Goal: Task Accomplishment & Management: Complete application form

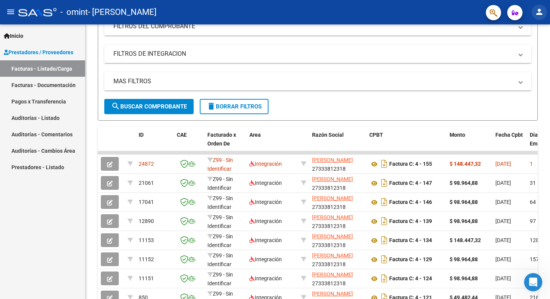
click at [541, 19] on button "person" at bounding box center [539, 12] width 15 height 15
click at [525, 47] on button "exit_to_app Salir" at bounding box center [523, 50] width 47 height 18
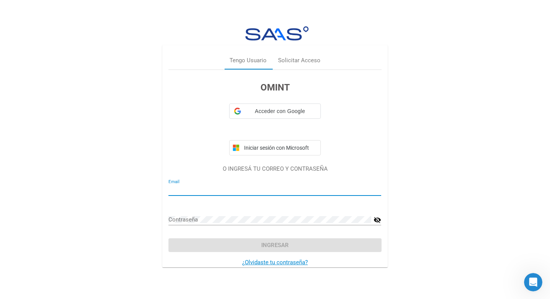
type input "gabi.gonzalez.8792@gmail.com"
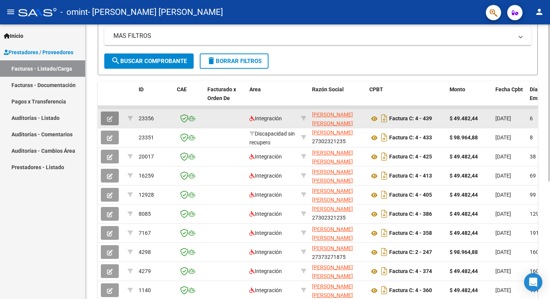
click at [104, 119] on button "button" at bounding box center [110, 119] width 18 height 14
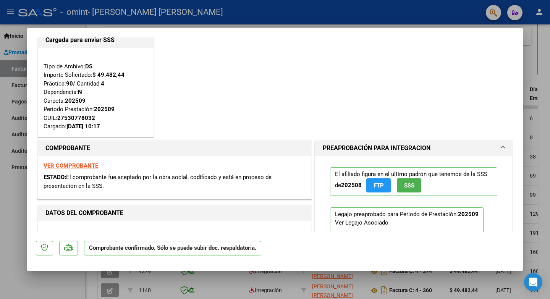
scroll to position [14, 0]
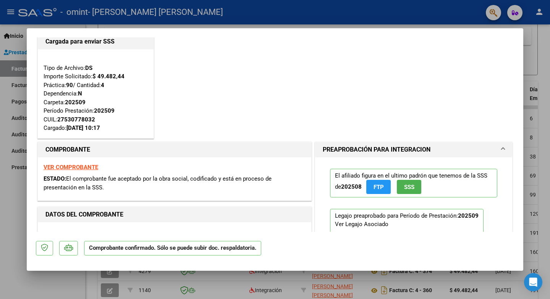
type input "$ 0,00"
